Goal: Ask a question

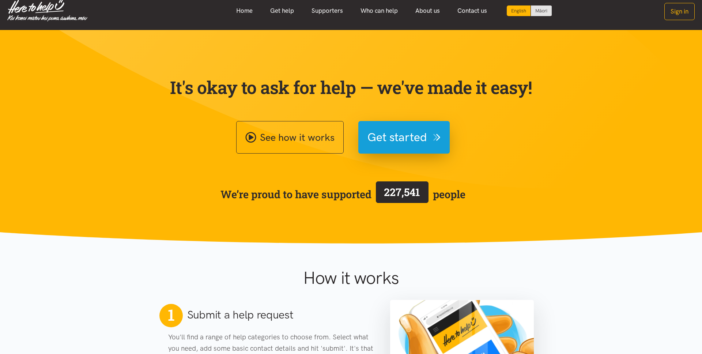
scroll to position [7, 0]
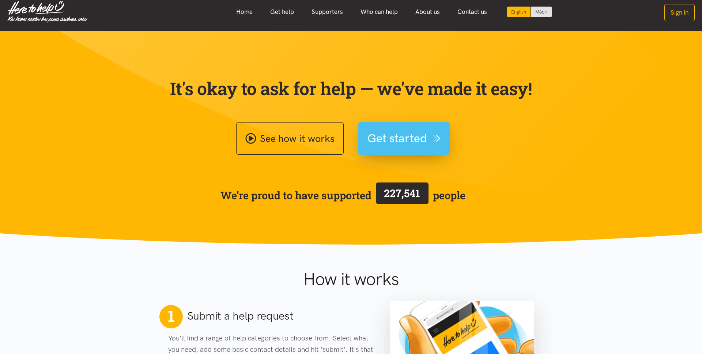
click at [398, 128] on button "Get started" at bounding box center [403, 138] width 91 height 33
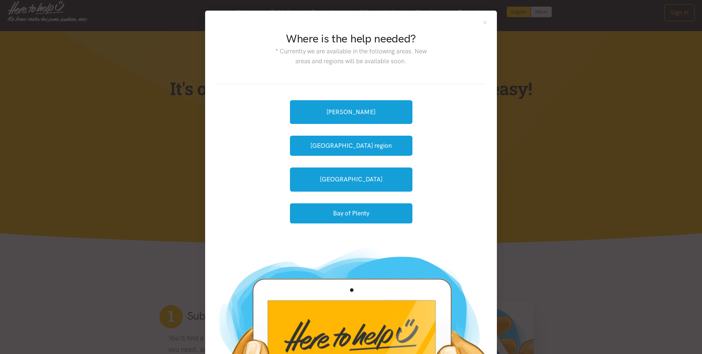
click at [482, 25] on div "Where is the help needed? * Currently we are available in the following areas. …" at bounding box center [351, 53] width 268 height 62
click at [487, 22] on button "Close" at bounding box center [485, 22] width 6 height 6
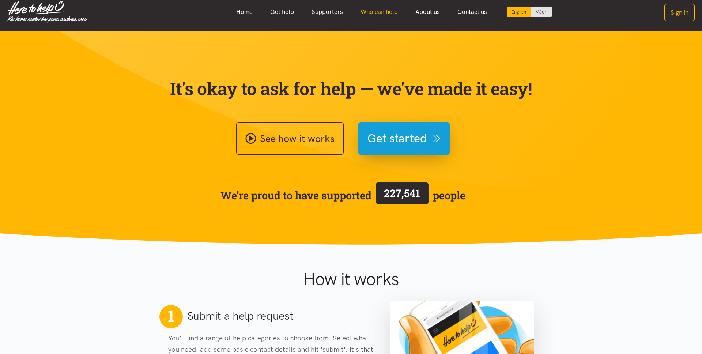
click at [379, 9] on link "Who can help" at bounding box center [379, 12] width 55 height 16
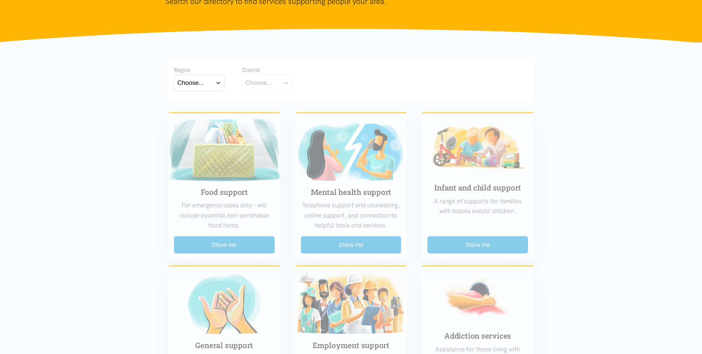
scroll to position [97, 0]
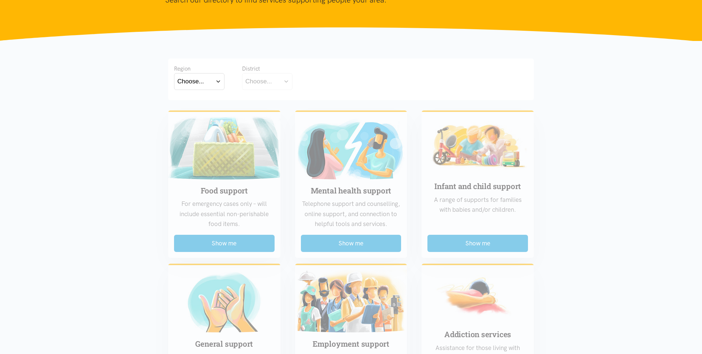
click at [210, 79] on button "Choose..." at bounding box center [199, 81] width 50 height 16
click at [202, 116] on label "[GEOGRAPHIC_DATA]" at bounding box center [199, 113] width 44 height 9
click at [0, 0] on input "[GEOGRAPHIC_DATA]" at bounding box center [0, 0] width 0 height 0
click at [308, 83] on button "Choose..." at bounding box center [278, 81] width 73 height 16
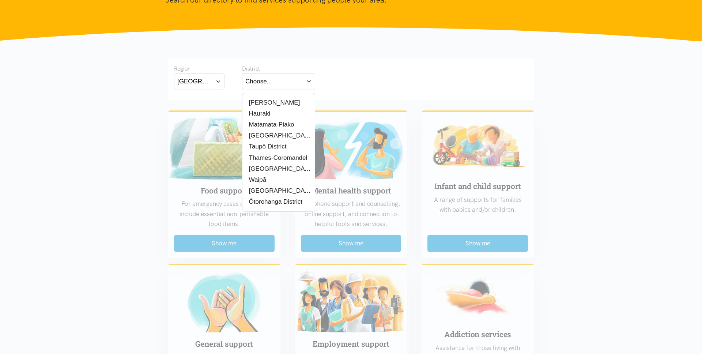
click at [218, 83] on button "[GEOGRAPHIC_DATA]" at bounding box center [199, 81] width 50 height 16
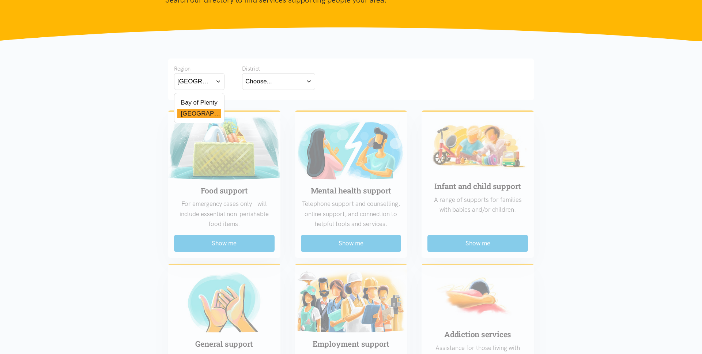
click at [213, 101] on label "Bay of Plenty" at bounding box center [197, 102] width 40 height 9
click at [0, 0] on input "Bay of Plenty" at bounding box center [0, 0] width 0 height 0
click at [264, 85] on div "Choose..." at bounding box center [258, 81] width 27 height 10
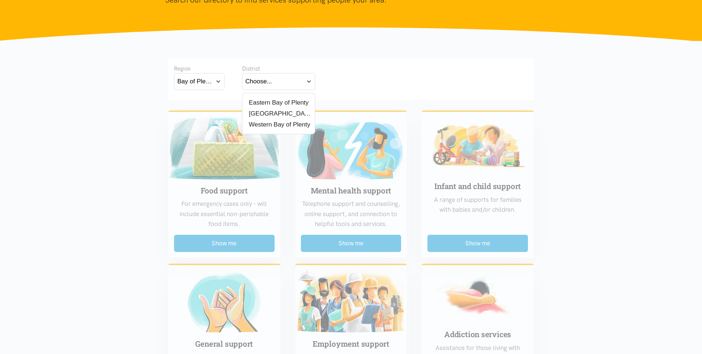
click at [215, 81] on button "Bay of Plenty" at bounding box center [199, 81] width 50 height 16
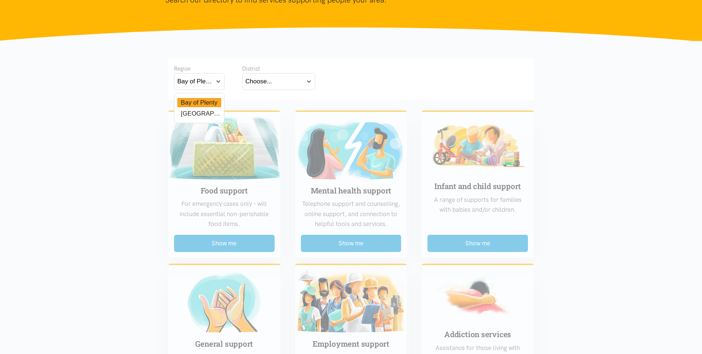
click at [201, 113] on label "[GEOGRAPHIC_DATA]" at bounding box center [199, 113] width 44 height 9
click at [0, 0] on input "Waikato" at bounding box center [0, 0] width 0 height 0
click at [261, 81] on div "Choose..." at bounding box center [258, 81] width 27 height 10
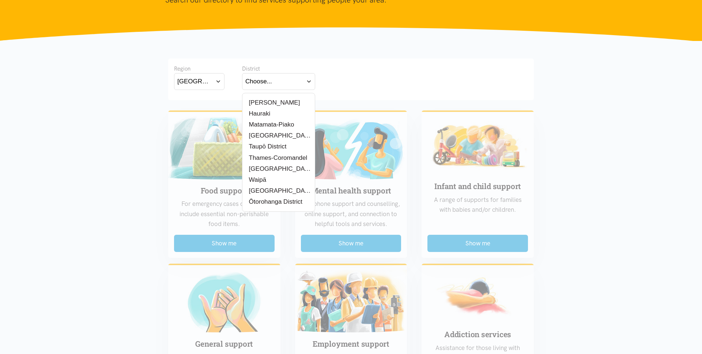
click at [214, 81] on button "Waikato" at bounding box center [199, 81] width 50 height 16
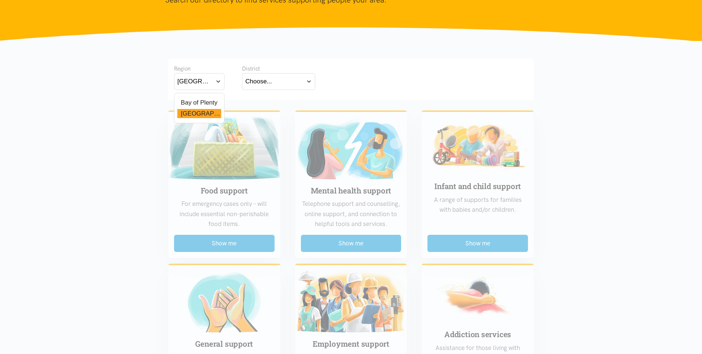
click at [207, 102] on label "Bay of Plenty" at bounding box center [197, 102] width 40 height 9
click at [0, 0] on input "Bay of Plenty" at bounding box center [0, 0] width 0 height 0
click at [280, 86] on button "Choose..." at bounding box center [278, 81] width 73 height 16
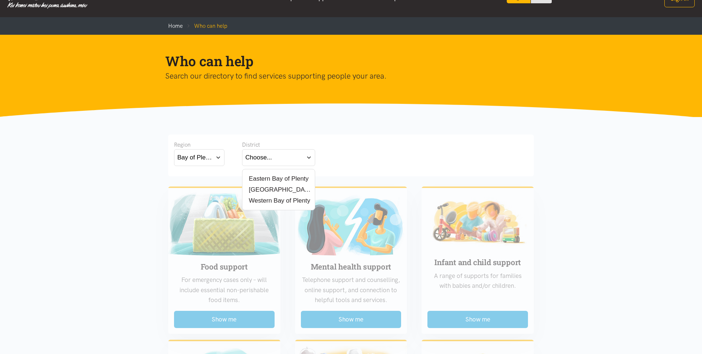
scroll to position [0, 0]
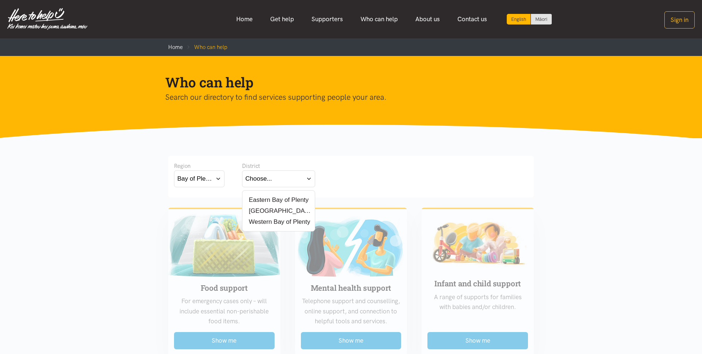
click at [213, 179] on button "Bay of Plenty" at bounding box center [199, 178] width 50 height 16
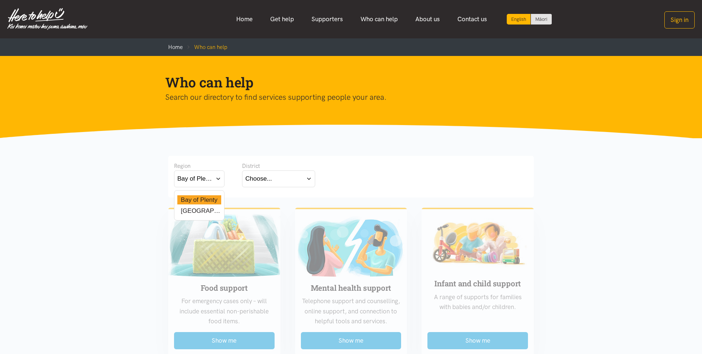
click at [193, 213] on label "Waikato" at bounding box center [199, 210] width 44 height 9
click at [0, 0] on input "Waikato" at bounding box center [0, 0] width 0 height 0
click at [285, 181] on button "Choose..." at bounding box center [278, 178] width 73 height 16
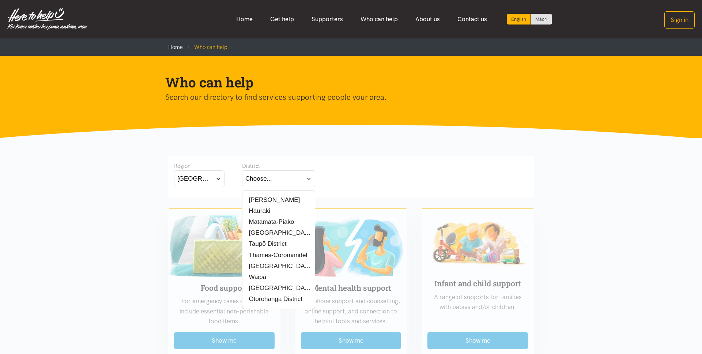
click at [218, 177] on button "Waikato" at bounding box center [199, 178] width 50 height 16
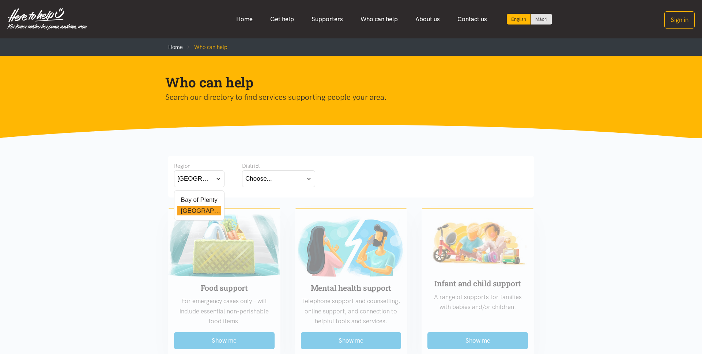
click at [207, 200] on label "Bay of Plenty" at bounding box center [197, 199] width 40 height 9
click at [0, 0] on input "Bay of Plenty" at bounding box center [0, 0] width 0 height 0
click at [273, 180] on button "Choose..." at bounding box center [278, 178] width 73 height 16
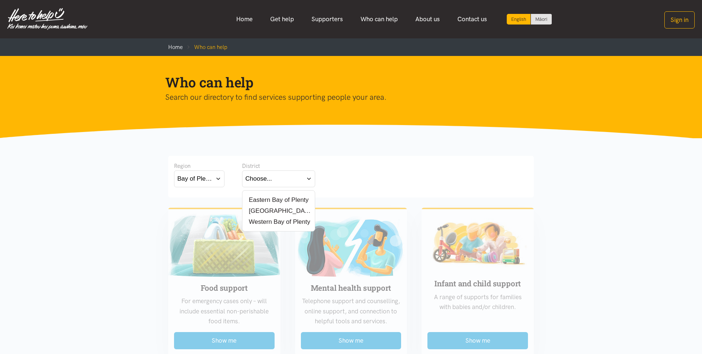
click at [301, 203] on label "Eastern Bay of Plenty" at bounding box center [276, 199] width 63 height 9
click at [0, 0] on input "Eastern Bay of Plenty" at bounding box center [0, 0] width 0 height 0
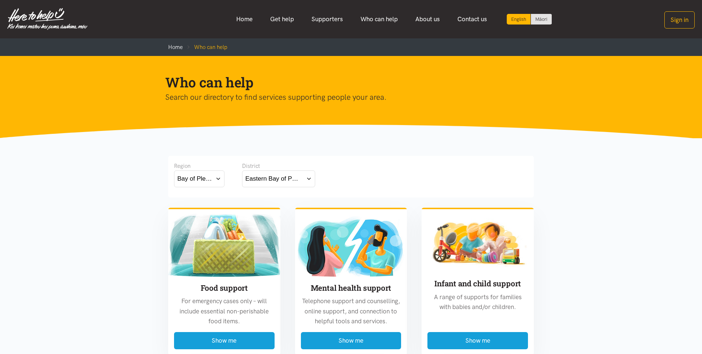
click at [313, 172] on button "Eastern Bay of Plenty" at bounding box center [278, 178] width 73 height 16
click at [284, 212] on div "[GEOGRAPHIC_DATA]" at bounding box center [278, 210] width 67 height 9
click at [280, 227] on div "Eastern Bay of Plenty Tauranga Western Bay of Plenty" at bounding box center [278, 211] width 73 height 42
click at [197, 188] on div "Bay of Plenty Bay of Plenty Waikato" at bounding box center [199, 179] width 50 height 18
click at [204, 178] on div "Bay of Plenty" at bounding box center [194, 179] width 35 height 10
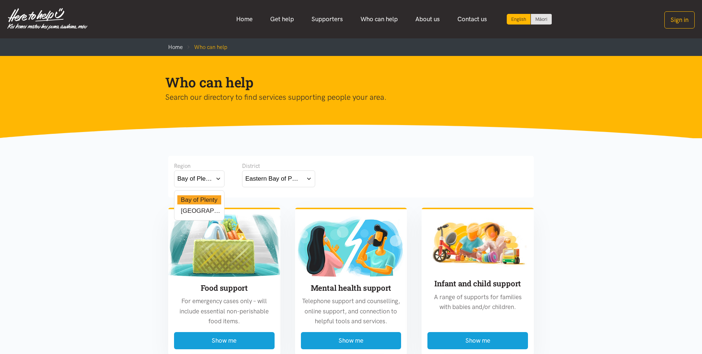
click at [206, 215] on div "Bay of Plenty Waikato" at bounding box center [199, 205] width 50 height 30
click at [203, 212] on label "Waikato" at bounding box center [199, 210] width 44 height 9
click at [0, 0] on input "Waikato" at bounding box center [0, 0] width 0 height 0
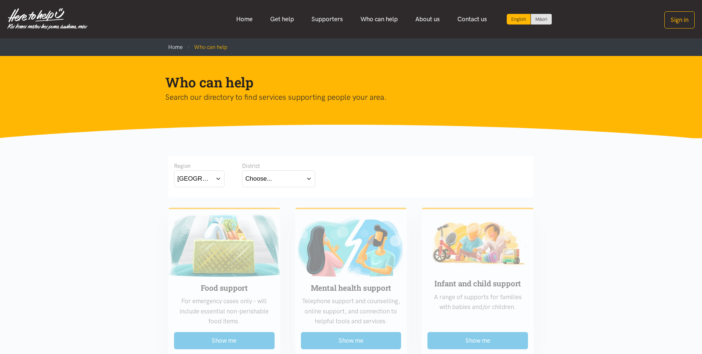
click at [269, 174] on div "Choose..." at bounding box center [258, 179] width 27 height 10
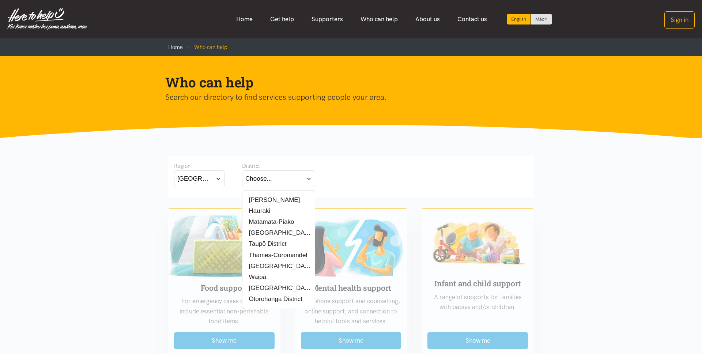
click at [268, 226] on label "Matamata-Piako" at bounding box center [269, 221] width 49 height 9
click at [0, 0] on input "Matamata-Piako" at bounding box center [0, 0] width 0 height 0
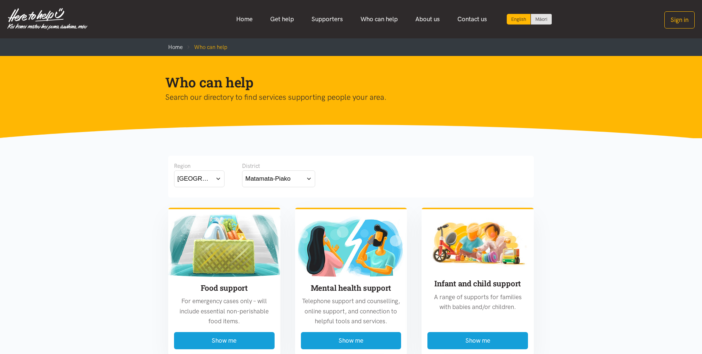
click at [280, 176] on div "Matamata-Piako" at bounding box center [267, 179] width 45 height 10
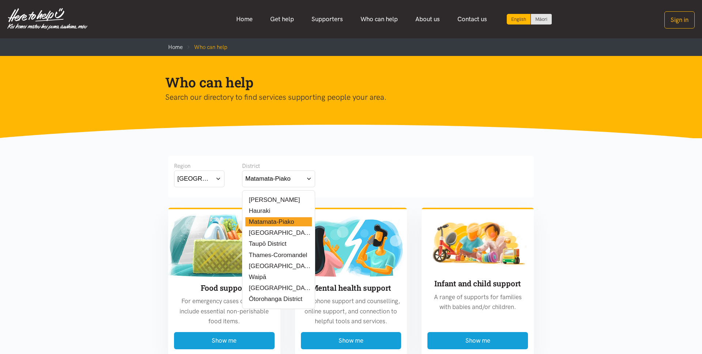
click at [280, 206] on div "Hauraki" at bounding box center [278, 210] width 67 height 9
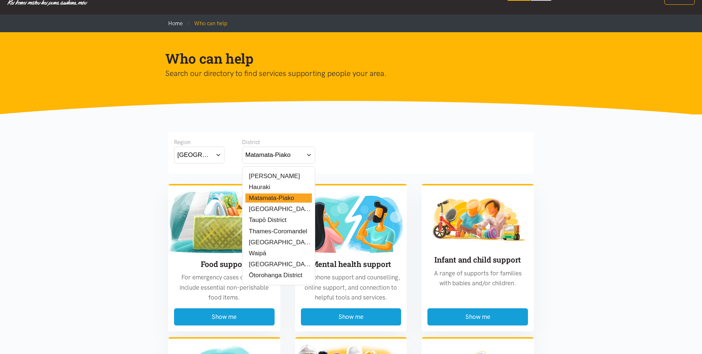
scroll to position [26, 0]
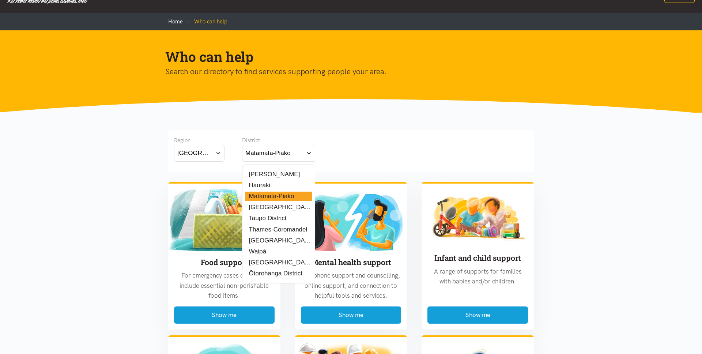
click at [268, 177] on label "[PERSON_NAME]" at bounding box center [272, 174] width 54 height 9
click at [0, 0] on input "[PERSON_NAME]" at bounding box center [0, 0] width 0 height 0
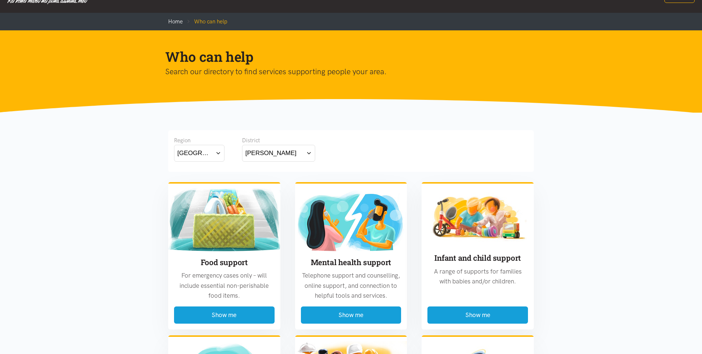
click at [278, 150] on button "[PERSON_NAME]" at bounding box center [278, 153] width 73 height 16
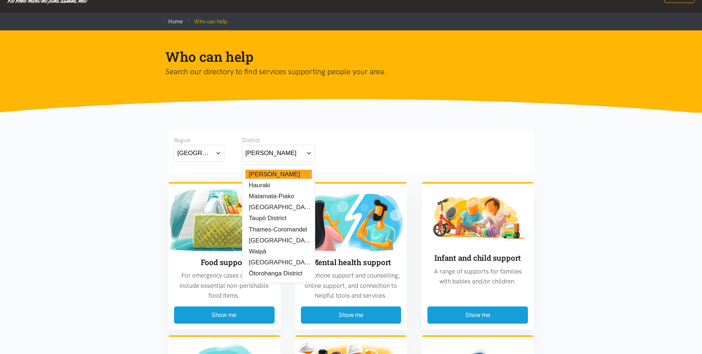
click at [274, 189] on div "Hauraki" at bounding box center [278, 185] width 67 height 9
click at [273, 241] on label "Waikato District" at bounding box center [278, 240] width 67 height 9
click at [0, 0] on input "Waikato District" at bounding box center [0, 0] width 0 height 0
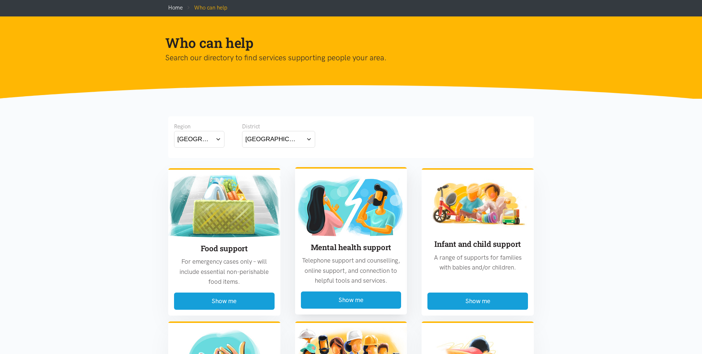
scroll to position [0, 0]
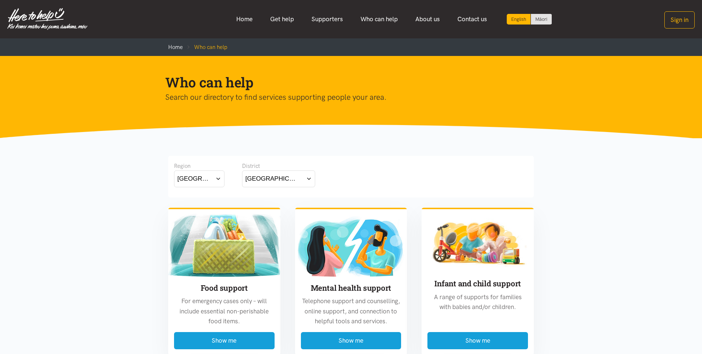
click at [339, 189] on div "Region Waikato Bay of Plenty Waikato District Waikato District Hamilton Hauraki" at bounding box center [351, 175] width 354 height 27
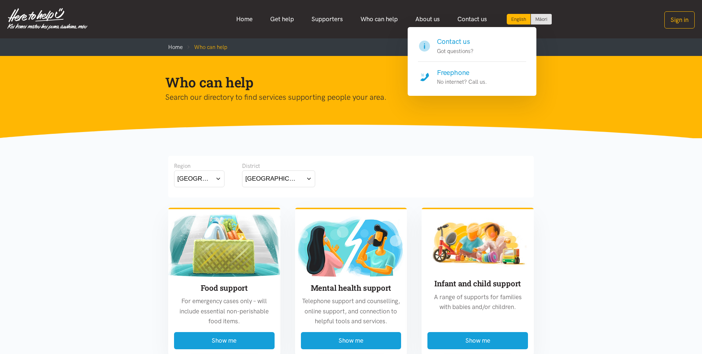
click at [459, 45] on h4 "Contact us" at bounding box center [455, 42] width 37 height 10
click at [463, 47] on p "Got questions?" at bounding box center [455, 51] width 37 height 9
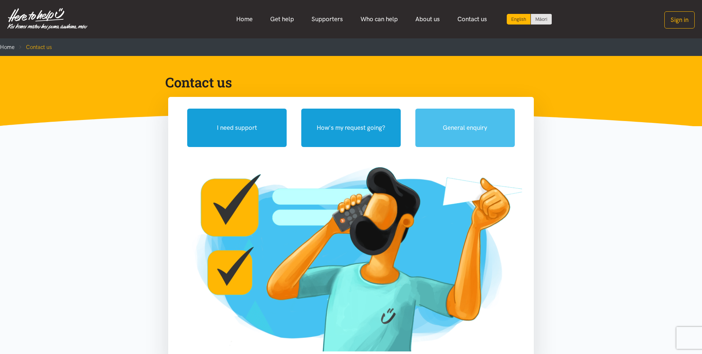
click at [448, 132] on button "General enquiry" at bounding box center [464, 128] width 99 height 38
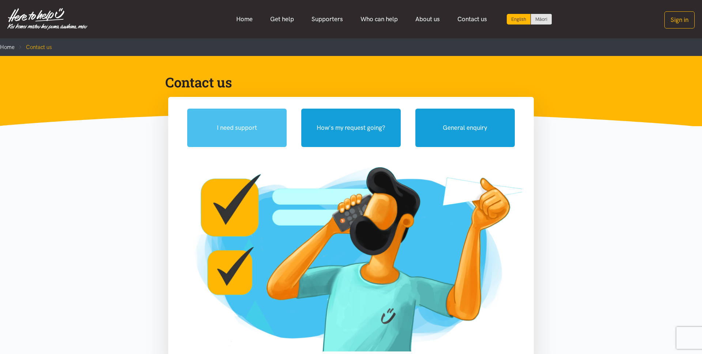
click at [254, 132] on button "I need support" at bounding box center [236, 128] width 99 height 38
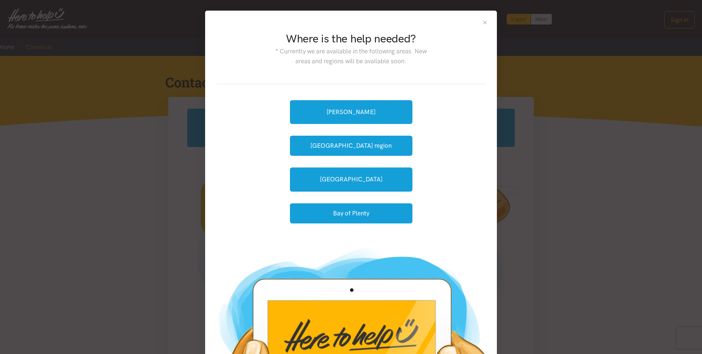
click at [484, 20] on button "Close" at bounding box center [485, 22] width 6 height 6
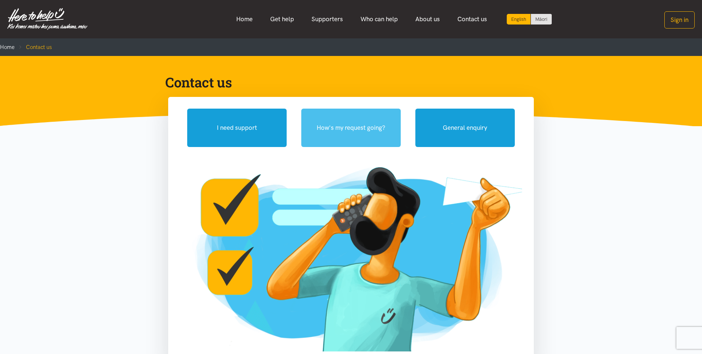
click at [368, 121] on button "How's my request going?" at bounding box center [350, 128] width 99 height 38
